Goal: Task Accomplishment & Management: Complete application form

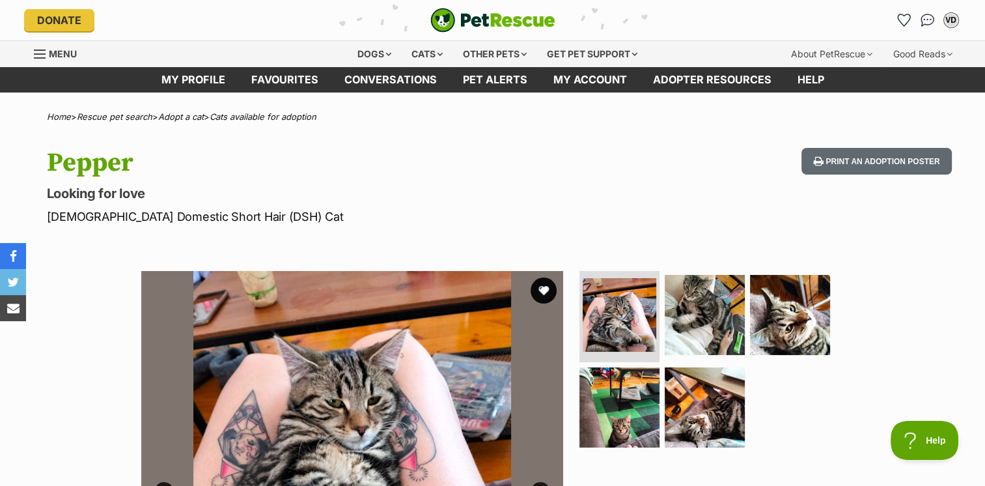
scroll to position [326, 0]
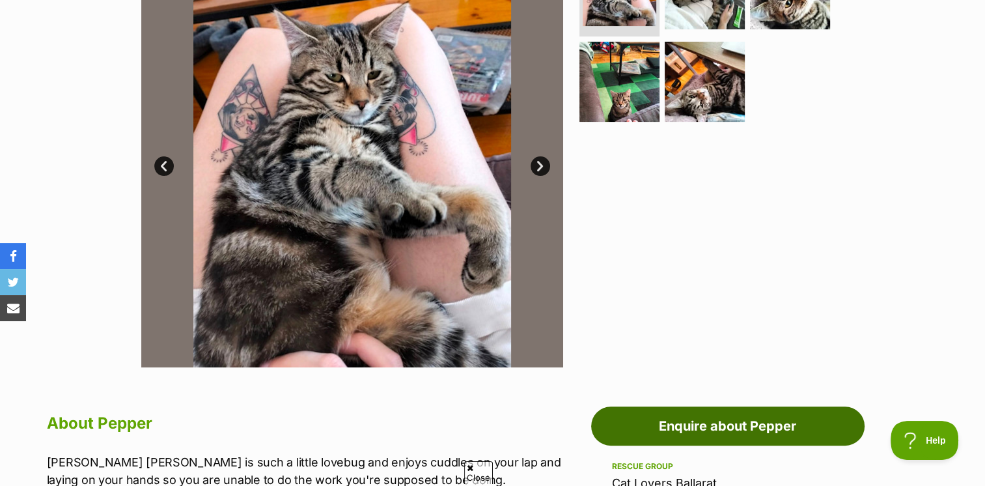
click at [698, 418] on link "Enquire about Pepper" at bounding box center [727, 425] width 273 height 39
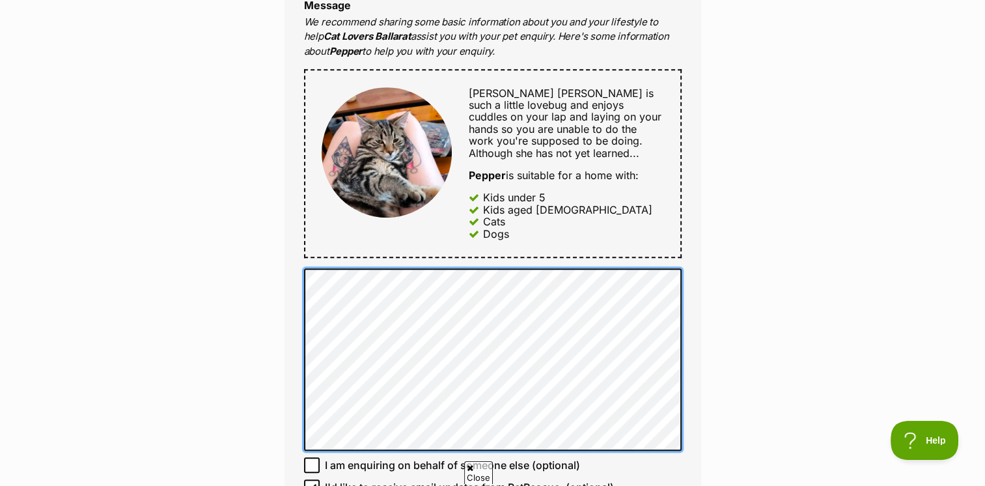
scroll to position [651, 0]
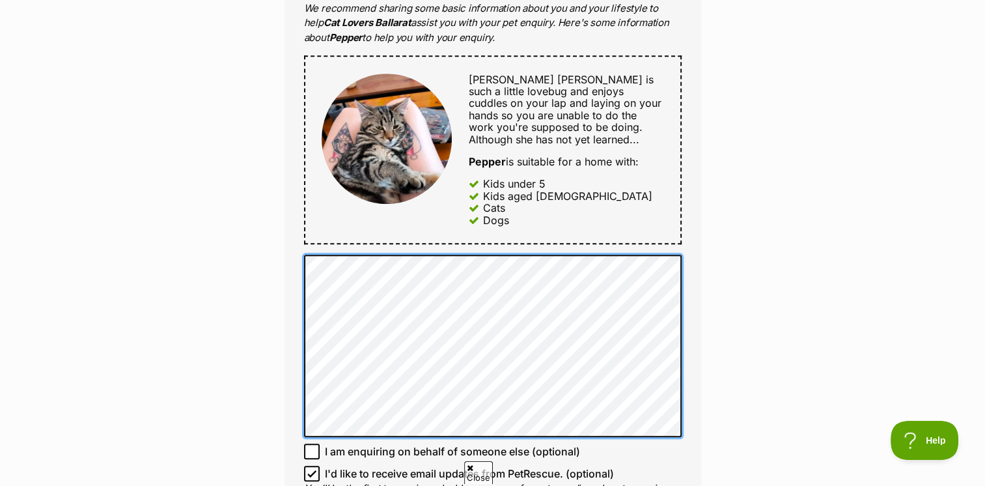
click at [301, 247] on div "Full name [PERSON_NAME] Email We require this to be able to send you communicat…" at bounding box center [493, 135] width 417 height 850
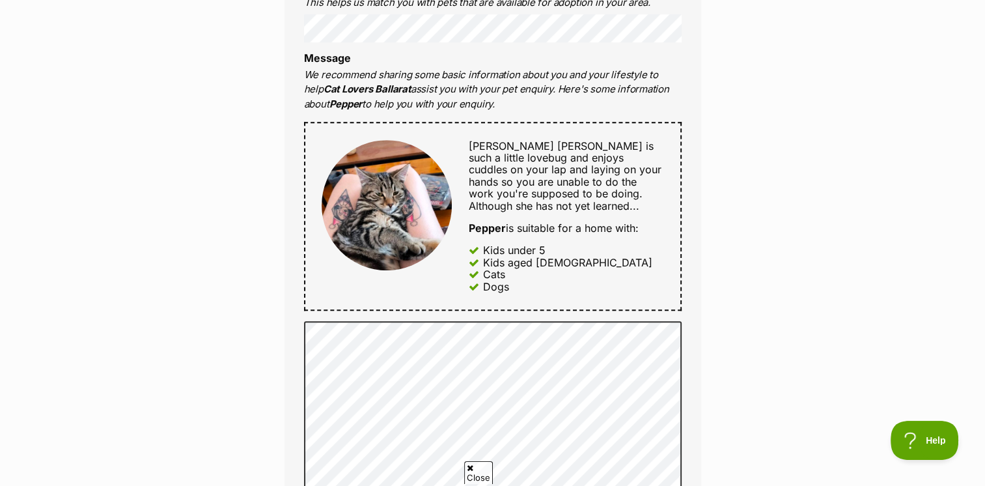
scroll to position [586, 0]
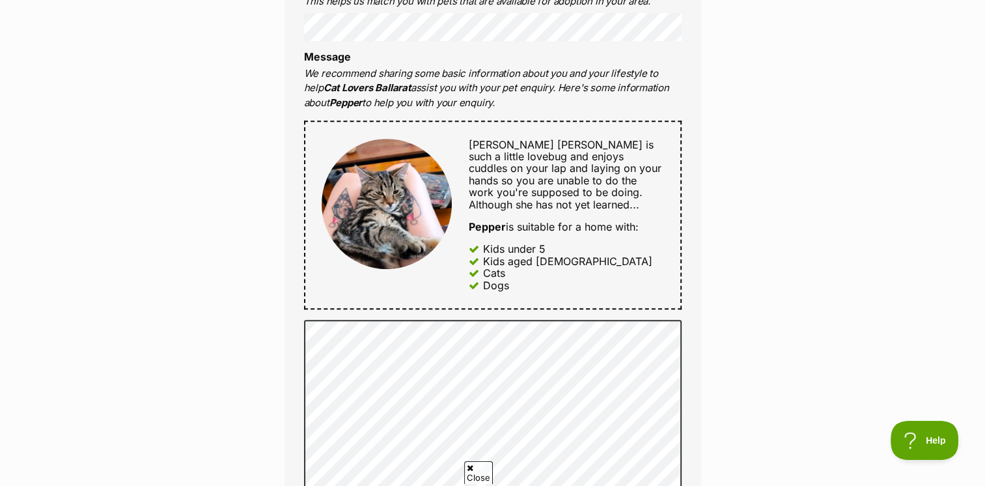
click at [621, 199] on span "[PERSON_NAME] [PERSON_NAME] is such a little lovebug and enjoys cuddles on your…" at bounding box center [565, 174] width 193 height 73
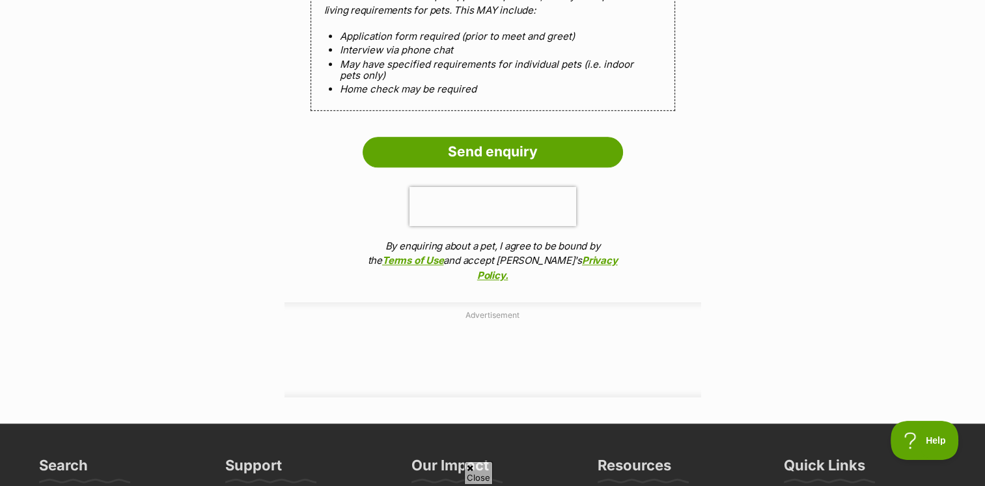
scroll to position [1172, 0]
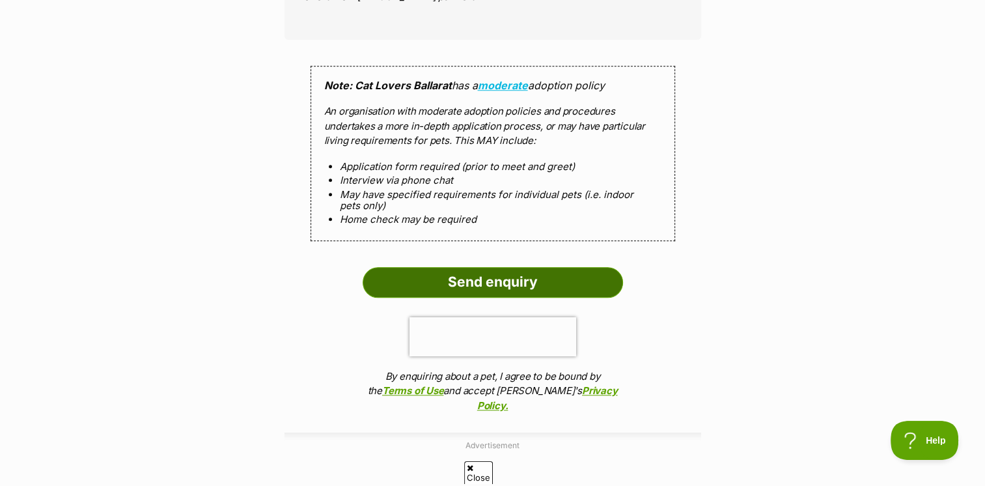
click at [564, 282] on input "Send enquiry" at bounding box center [493, 282] width 260 height 30
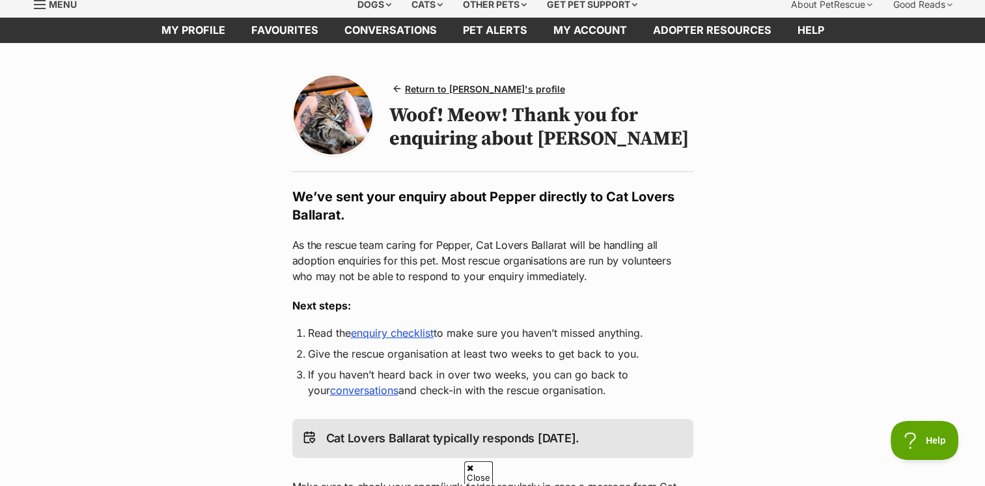
scroll to position [130, 0]
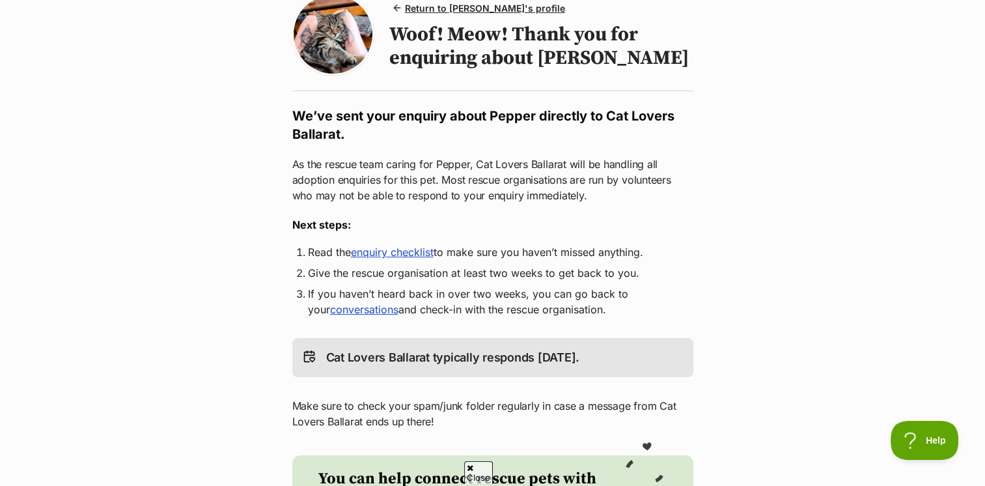
click at [378, 253] on link "enquiry checklist" at bounding box center [392, 251] width 83 height 13
